Goal: Task Accomplishment & Management: Manage account settings

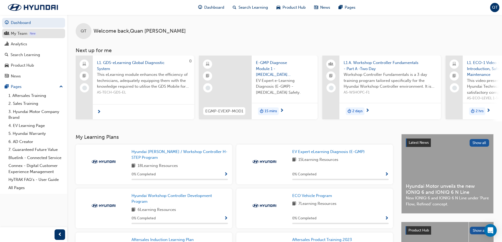
click at [24, 36] on div "My Team" at bounding box center [19, 34] width 17 height 6
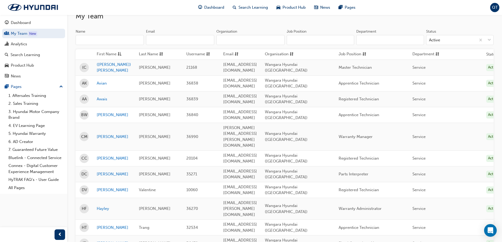
scroll to position [26, 0]
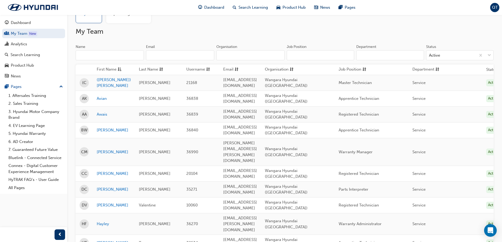
click at [492, 7] on span "QT" at bounding box center [495, 7] width 6 height 6
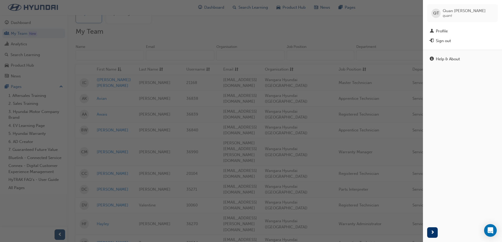
click at [298, 41] on div "button" at bounding box center [211, 121] width 423 height 242
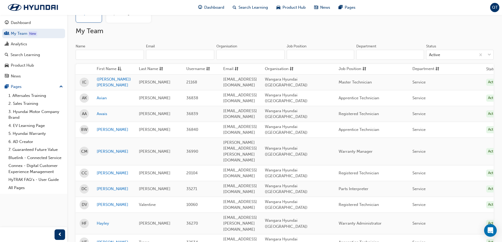
scroll to position [53, 0]
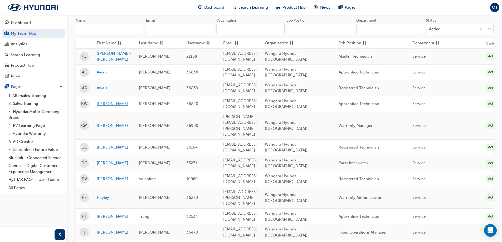
click at [100, 101] on link "Blake" at bounding box center [114, 104] width 34 height 6
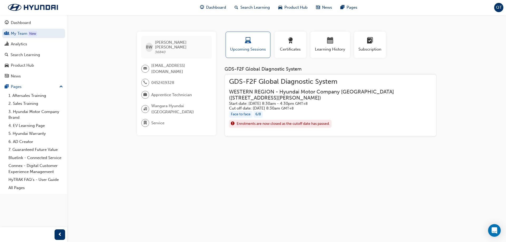
click at [293, 93] on h3 "WESTERN REGION - Hyundai Motor Company Australia ( 782 Marshall Road Malaga WA …" at bounding box center [326, 95] width 195 height 12
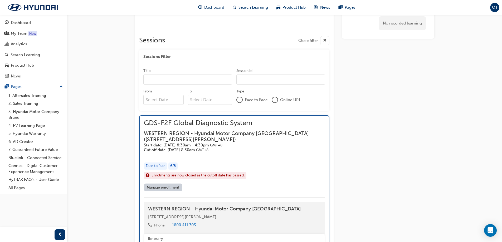
scroll to position [438, 0]
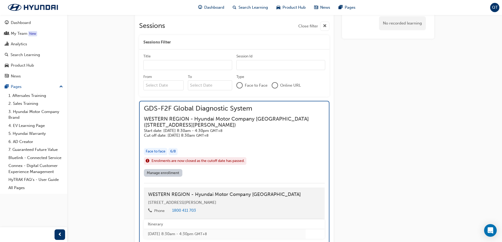
click at [156, 152] on div "Face to face" at bounding box center [155, 151] width 23 height 7
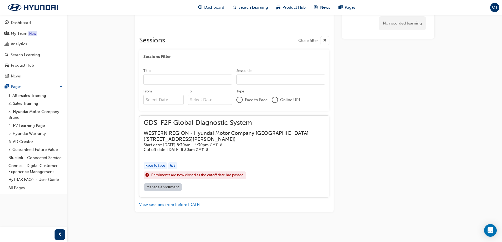
scroll to position [425, 0]
click at [176, 187] on link "Manage enrollment" at bounding box center [163, 188] width 39 height 8
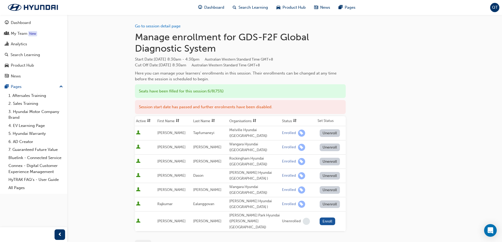
click at [496, 9] on span "QT" at bounding box center [495, 7] width 6 height 6
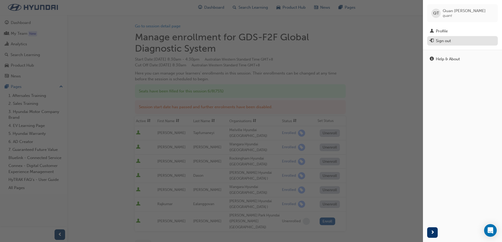
click at [444, 43] on div "Sign out" at bounding box center [443, 41] width 15 height 6
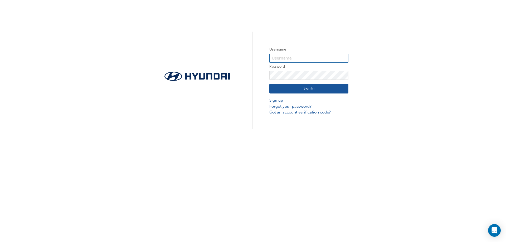
drag, startPoint x: 314, startPoint y: 58, endPoint x: 306, endPoint y: 59, distance: 7.4
click at [314, 58] on input "text" at bounding box center [309, 58] width 79 height 9
type input "36838"
click button "Sign In" at bounding box center [309, 89] width 79 height 10
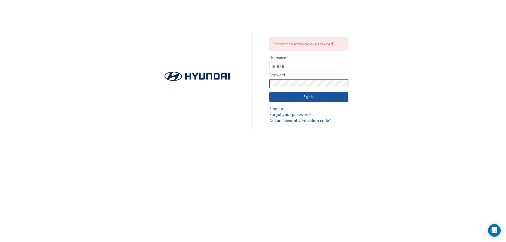
click at [212, 88] on div "Incorrect username or password. Username 36838 Password Sign In Sign up Forgot …" at bounding box center [253, 64] width 506 height 129
click button "Sign In" at bounding box center [309, 97] width 79 height 10
